Goal: Transaction & Acquisition: Purchase product/service

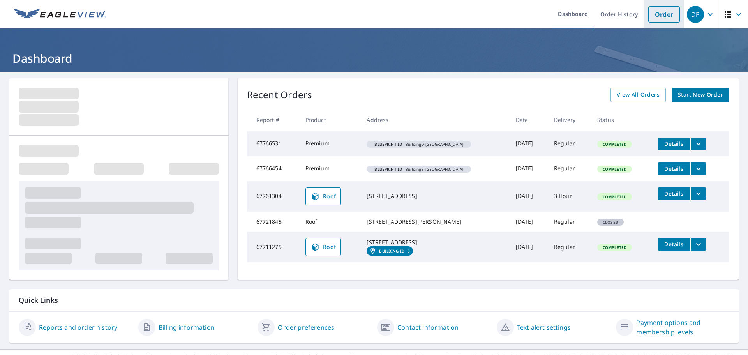
click at [665, 17] on link "Order" at bounding box center [665, 14] width 32 height 16
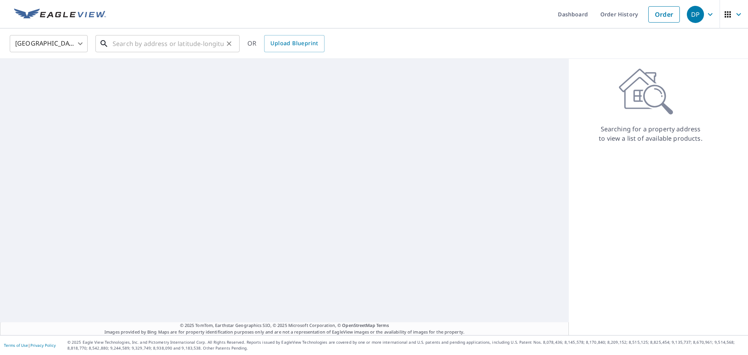
click at [205, 46] on input "text" at bounding box center [168, 44] width 111 height 22
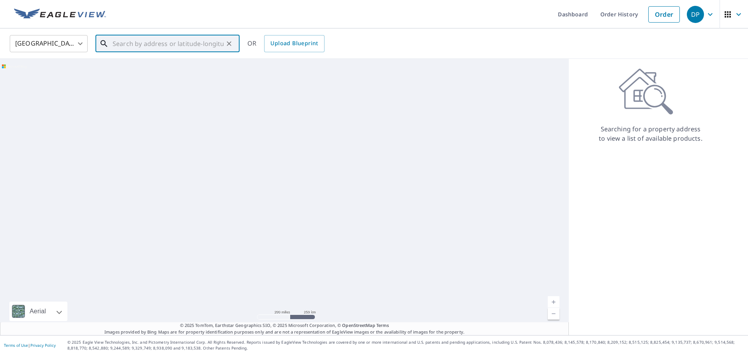
paste input "[STREET_ADDRESS]"
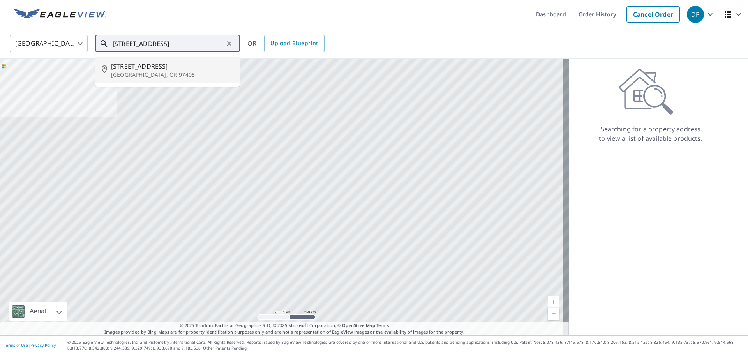
click at [171, 71] on p "[GEOGRAPHIC_DATA], OR 97405" at bounding box center [172, 75] width 122 height 8
type input "[STREET_ADDRESS]"
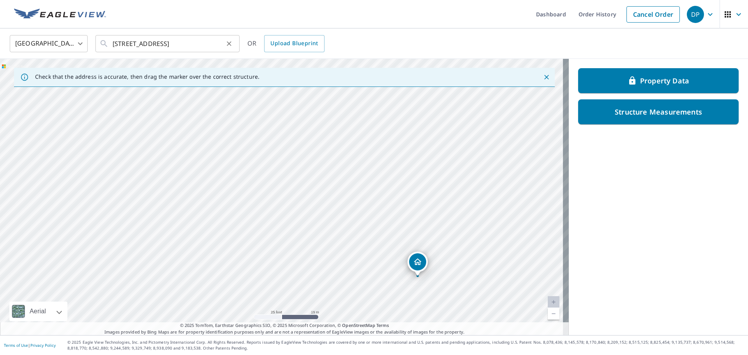
click at [225, 41] on button "Clear" at bounding box center [229, 43] width 11 height 11
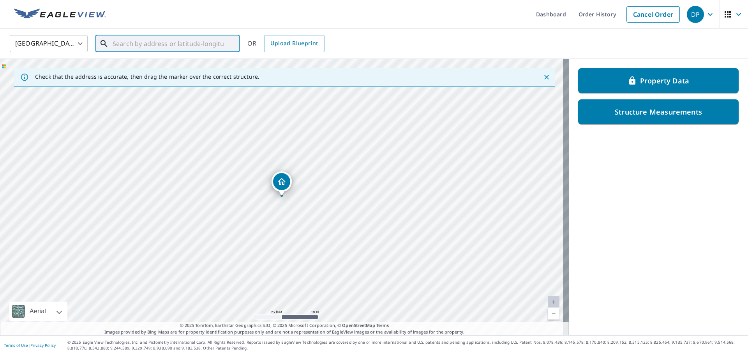
click at [195, 44] on input "text" at bounding box center [168, 44] width 111 height 22
paste input "[STREET_ADDRESS]"
click at [145, 74] on p "[GEOGRAPHIC_DATA], OR 97402" at bounding box center [172, 75] width 122 height 8
type input "[STREET_ADDRESS]"
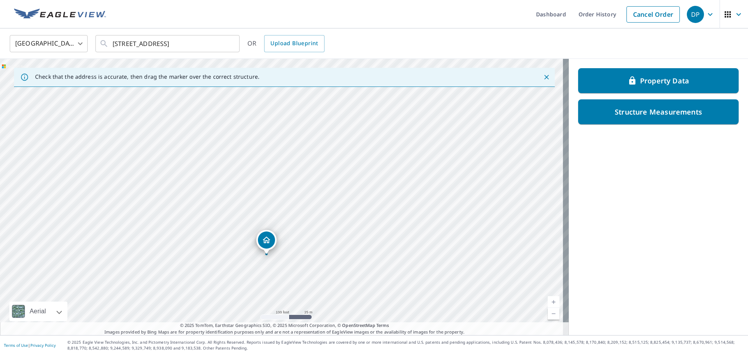
drag, startPoint x: 371, startPoint y: 130, endPoint x: 355, endPoint y: 189, distance: 60.9
click at [356, 189] on div "[STREET_ADDRESS]" at bounding box center [284, 197] width 569 height 276
drag, startPoint x: 335, startPoint y: 234, endPoint x: 342, endPoint y: 174, distance: 60.5
click at [342, 174] on div "[STREET_ADDRESS]" at bounding box center [284, 197] width 569 height 276
drag, startPoint x: 352, startPoint y: 226, endPoint x: 369, endPoint y: 186, distance: 43.3
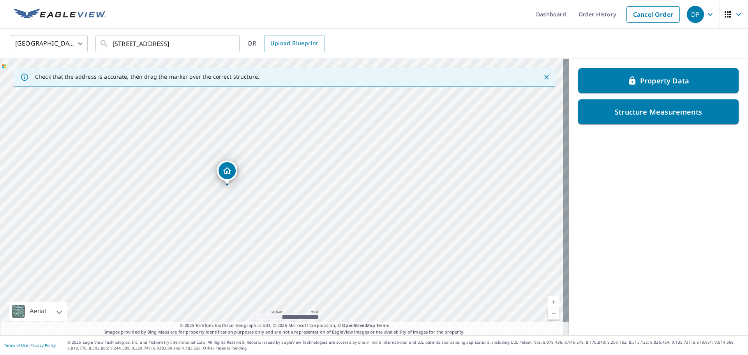
click at [369, 186] on div "[STREET_ADDRESS]" at bounding box center [284, 197] width 569 height 276
drag, startPoint x: 301, startPoint y: 169, endPoint x: 316, endPoint y: 153, distance: 22.3
drag, startPoint x: 333, startPoint y: 198, endPoint x: 331, endPoint y: 172, distance: 25.8
click at [331, 172] on div "[STREET_ADDRESS]" at bounding box center [284, 197] width 569 height 276
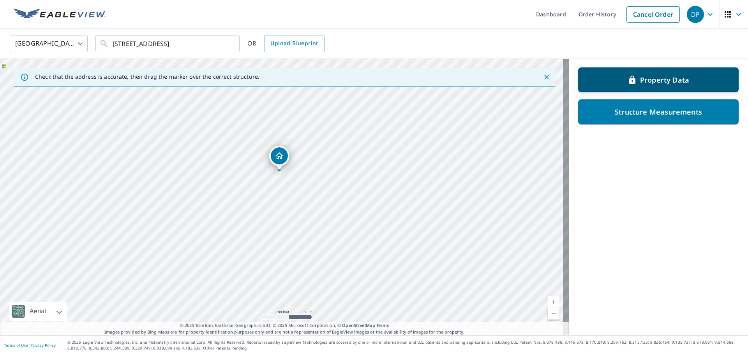
click at [642, 76] on p "Property Data" at bounding box center [664, 79] width 49 height 9
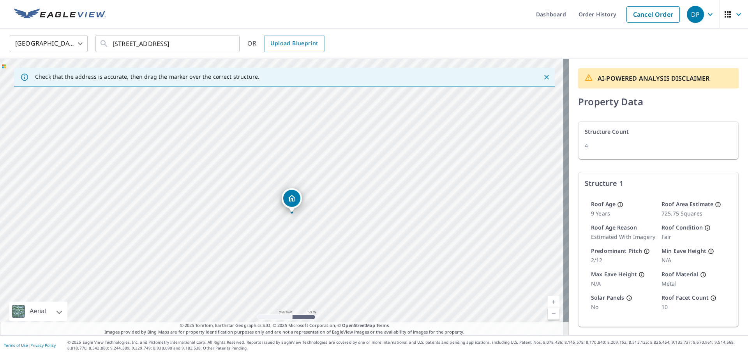
click at [393, 44] on div "[GEOGRAPHIC_DATA] [GEOGRAPHIC_DATA] ​ [STREET_ADDRESS] ​ OR Upload Blueprint" at bounding box center [371, 43] width 735 height 18
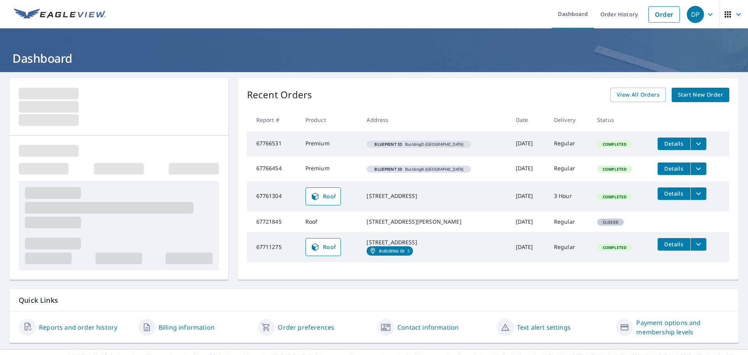
click at [702, 94] on span "Start New Order" at bounding box center [700, 95] width 45 height 10
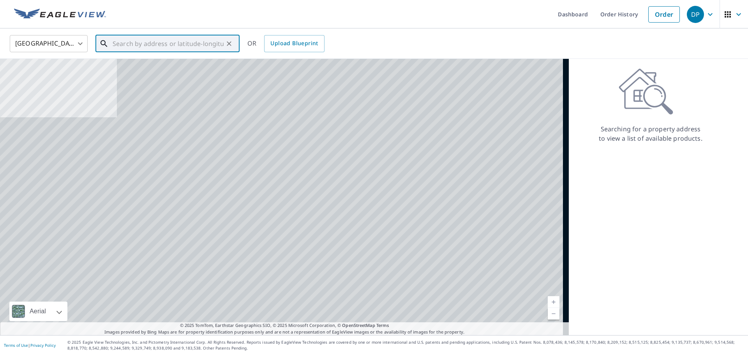
click at [202, 40] on input "text" at bounding box center [168, 44] width 111 height 22
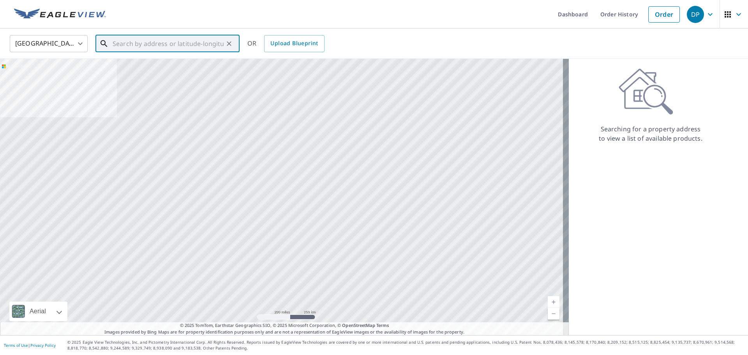
paste input "67780564"
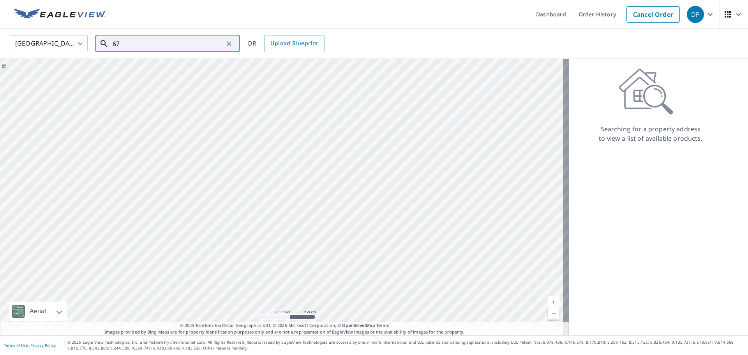
type input "6"
click at [160, 46] on input "text" at bounding box center [168, 44] width 111 height 22
paste input "[STREET_ADDRESS]"
click at [149, 73] on p "[GEOGRAPHIC_DATA], OR 97402" at bounding box center [172, 75] width 122 height 8
type input "[STREET_ADDRESS]"
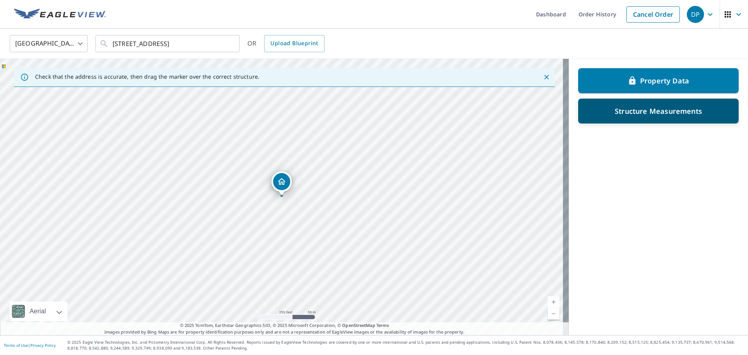
click at [650, 114] on p "Structure Measurements" at bounding box center [658, 110] width 87 height 9
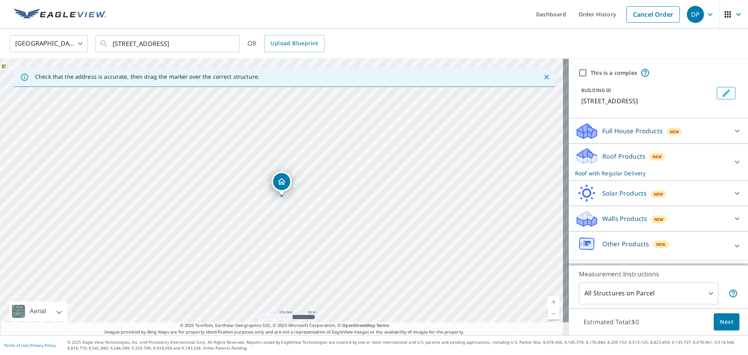
click at [654, 161] on div "Roof Products New Roof with Regular Delivery" at bounding box center [651, 162] width 153 height 30
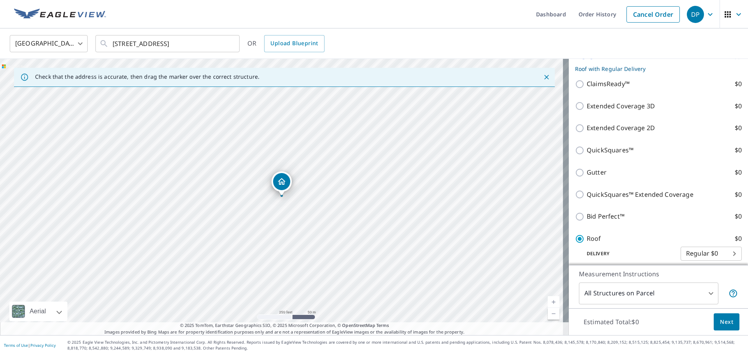
scroll to position [117, 0]
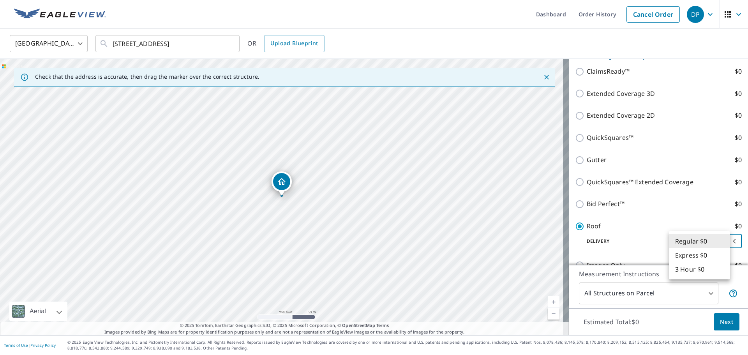
click at [708, 239] on body "DP DP Dashboard Order History Cancel Order DP [GEOGRAPHIC_DATA] [GEOGRAPHIC_DAT…" at bounding box center [374, 177] width 748 height 355
click at [684, 268] on li "3 Hour $0" at bounding box center [699, 269] width 61 height 14
type input "7"
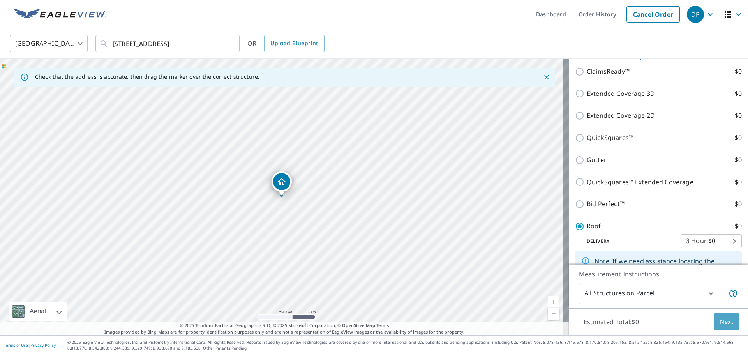
click at [720, 320] on span "Next" at bounding box center [726, 322] width 13 height 10
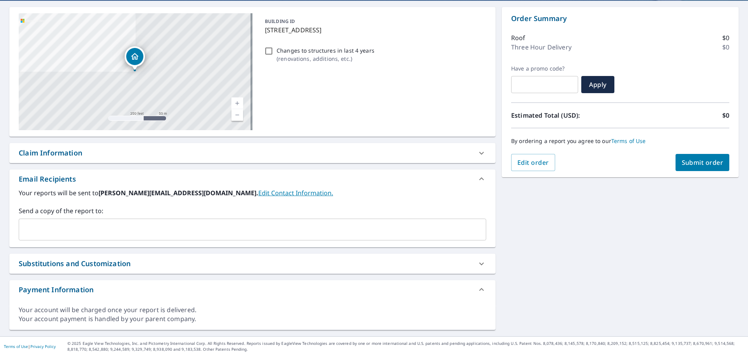
scroll to position [73, 0]
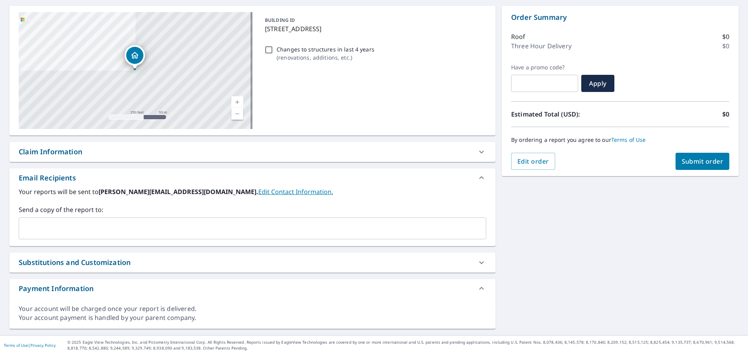
drag, startPoint x: 705, startPoint y: 163, endPoint x: 669, endPoint y: 246, distance: 90.6
click at [669, 246] on div "[STREET_ADDRESS] A standard road map Aerial A detailed look from above Labels L…" at bounding box center [374, 168] width 748 height 336
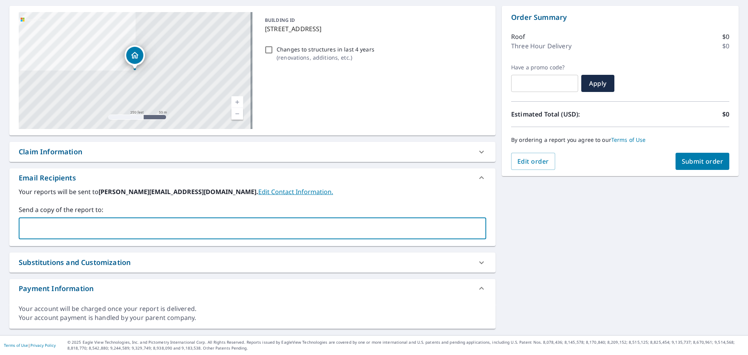
click at [96, 222] on input "text" at bounding box center [246, 228] width 449 height 15
paste input "[EMAIL_ADDRESS][DOMAIN_NAME]"
type input "[EMAIL_ADDRESS][DOMAIN_NAME]"
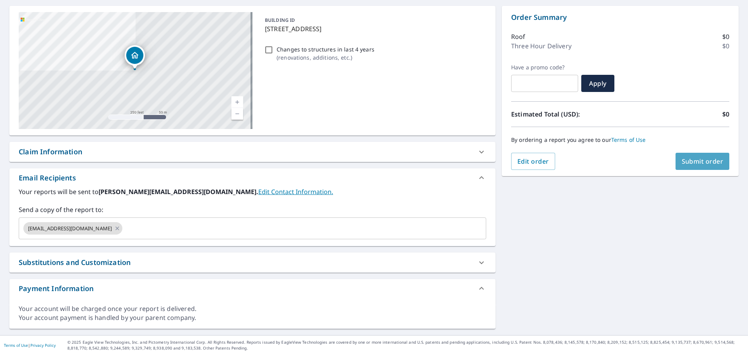
click at [690, 166] on button "Submit order" at bounding box center [703, 161] width 54 height 17
checkbox input "true"
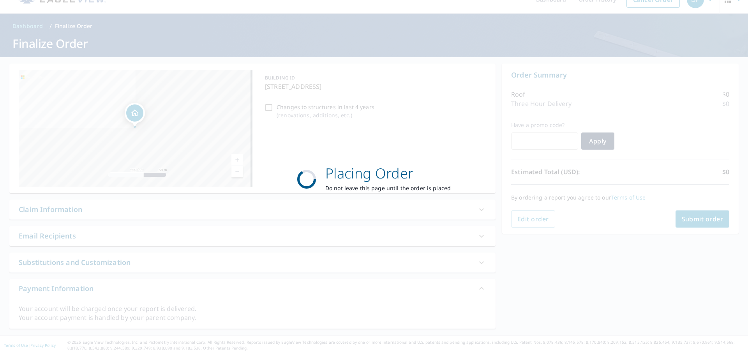
scroll to position [15, 0]
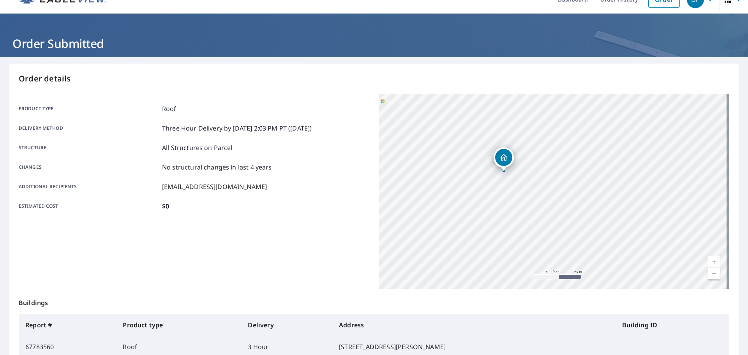
drag, startPoint x: 517, startPoint y: 198, endPoint x: 467, endPoint y: 220, distance: 54.3
click at [467, 220] on div "[STREET_ADDRESS]" at bounding box center [554, 191] width 351 height 195
drag, startPoint x: 533, startPoint y: 210, endPoint x: 536, endPoint y: 225, distance: 15.1
click at [536, 225] on div "[STREET_ADDRESS]" at bounding box center [554, 191] width 351 height 195
drag, startPoint x: 564, startPoint y: 209, endPoint x: 593, endPoint y: 222, distance: 31.6
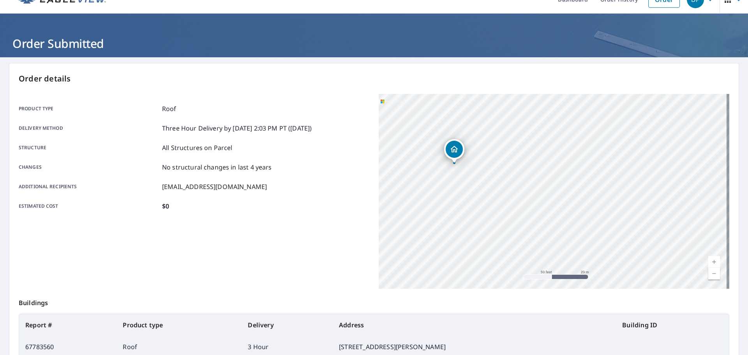
click at [593, 222] on div "[STREET_ADDRESS]" at bounding box center [554, 191] width 351 height 195
drag, startPoint x: 524, startPoint y: 178, endPoint x: 542, endPoint y: 192, distance: 23.4
click at [542, 192] on icon "Dropped pin, building 1, Residential property, 116 Cleveland St Eugene, OR 97402" at bounding box center [542, 188] width 9 height 9
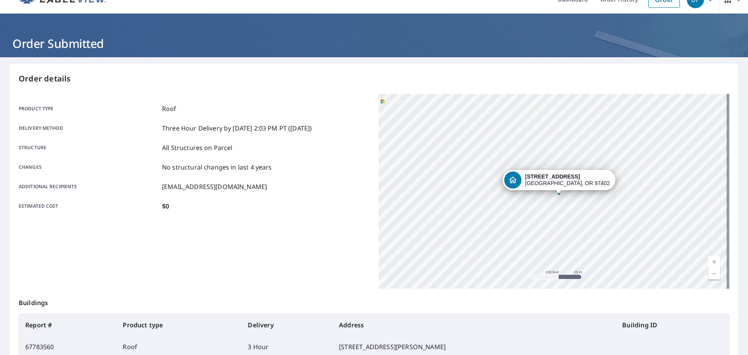
drag, startPoint x: 543, startPoint y: 175, endPoint x: 552, endPoint y: 180, distance: 10.1
click at [552, 180] on strong "[STREET_ADDRESS]" at bounding box center [552, 176] width 55 height 6
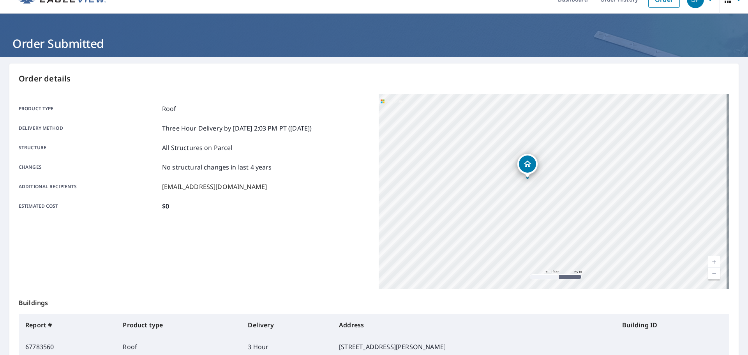
drag, startPoint x: 553, startPoint y: 180, endPoint x: 527, endPoint y: 170, distance: 27.7
click at [527, 169] on icon "Dropped pin, building 1, Residential property, 116 Cleveland St Eugene, OR 97402" at bounding box center [527, 163] width 9 height 9
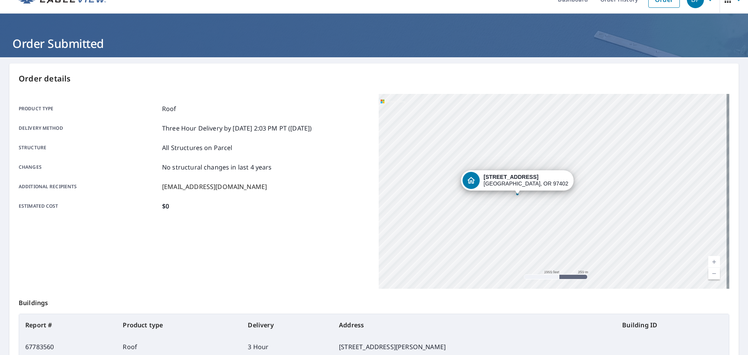
drag, startPoint x: 500, startPoint y: 226, endPoint x: 455, endPoint y: 214, distance: 46.8
click at [455, 214] on div "[STREET_ADDRESS]" at bounding box center [554, 191] width 351 height 195
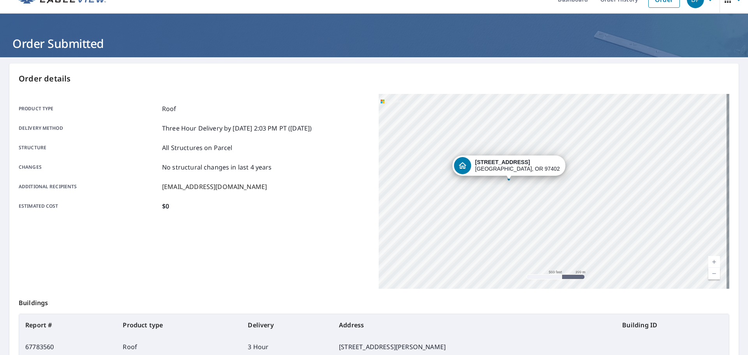
drag, startPoint x: 617, startPoint y: 218, endPoint x: 635, endPoint y: 218, distance: 17.9
click at [635, 218] on div "[STREET_ADDRESS]" at bounding box center [554, 191] width 351 height 195
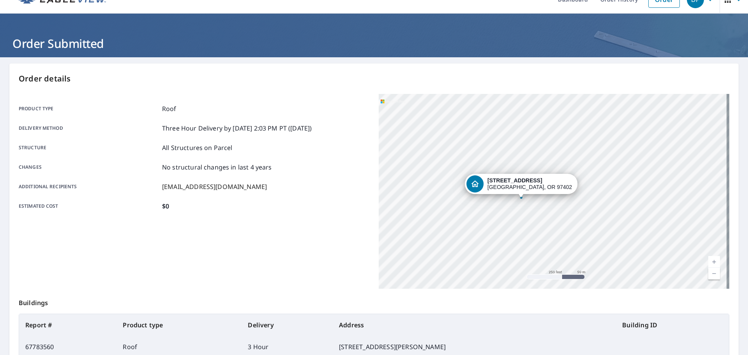
drag, startPoint x: 589, startPoint y: 226, endPoint x: 648, endPoint y: 250, distance: 64.2
click at [651, 255] on div "[STREET_ADDRESS]" at bounding box center [554, 191] width 351 height 195
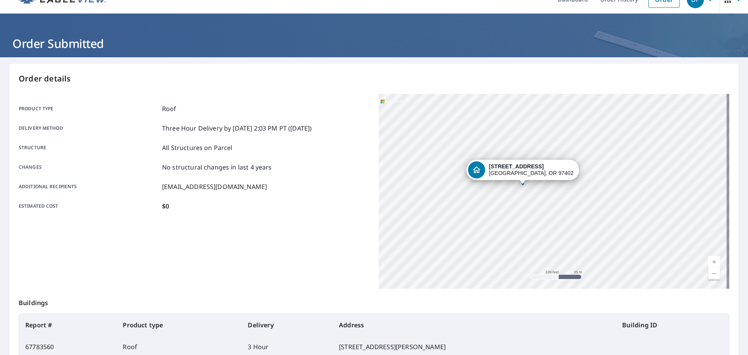
drag, startPoint x: 595, startPoint y: 222, endPoint x: 695, endPoint y: 242, distance: 102.2
click at [695, 242] on div "[STREET_ADDRESS]" at bounding box center [554, 191] width 351 height 195
click at [512, 164] on strong "[STREET_ADDRESS]" at bounding box center [516, 166] width 55 height 6
